Goal: Transaction & Acquisition: Purchase product/service

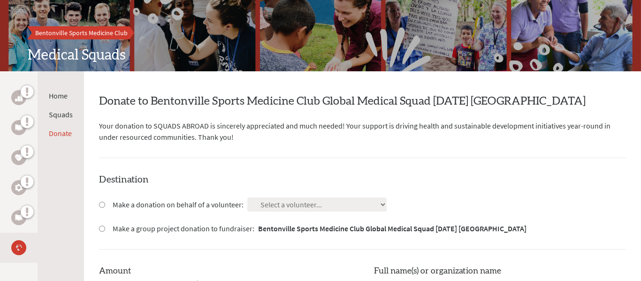
scroll to position [66, 0]
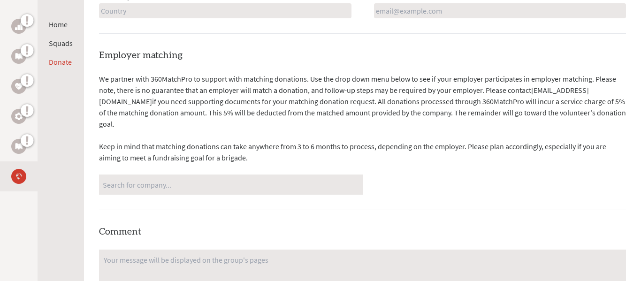
scroll to position [518, 0]
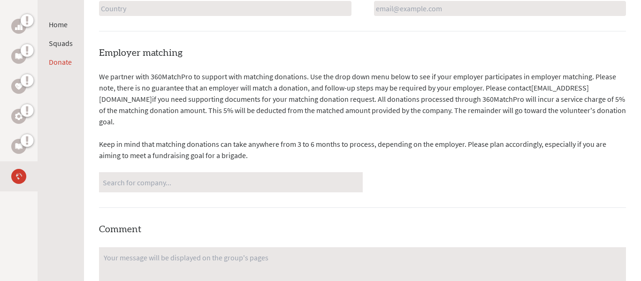
click at [255, 175] on input "Search for company..." at bounding box center [231, 182] width 256 height 16
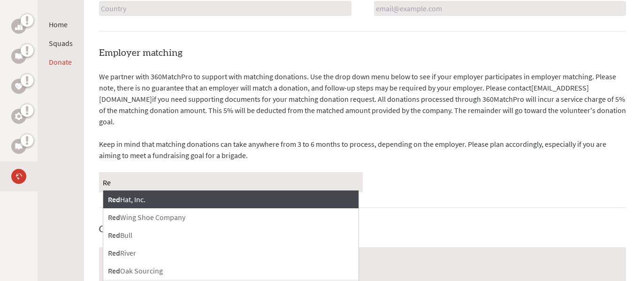
type input "R"
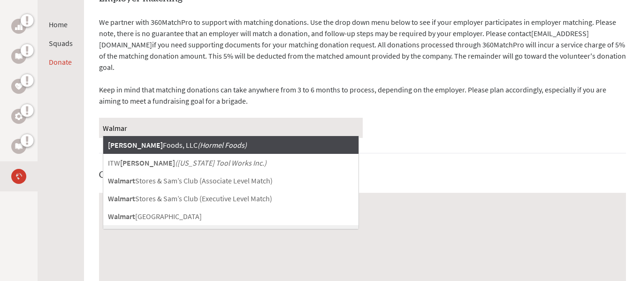
scroll to position [573, 0]
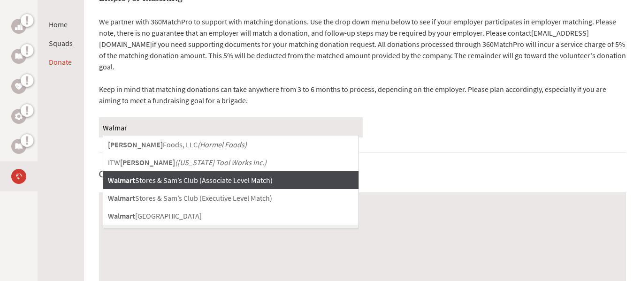
click at [334, 124] on input "Walmar" at bounding box center [231, 127] width 256 height 16
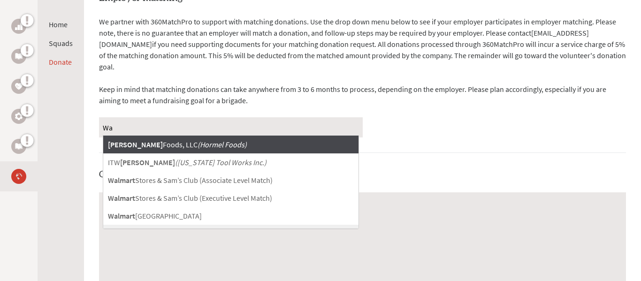
type input "W"
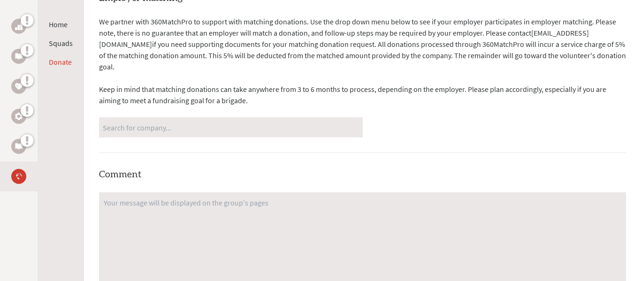
click at [21, 86] on icon at bounding box center [21, 80] width 0 height 15
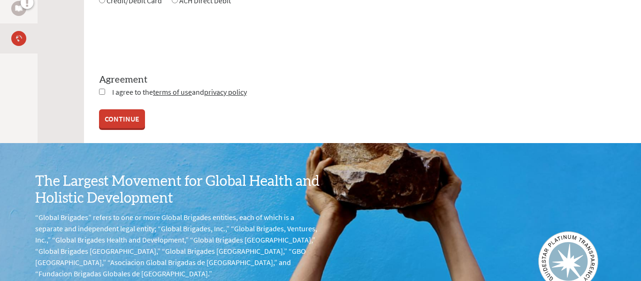
scroll to position [1197, 0]
